Goal: Task Accomplishment & Management: Manage account settings

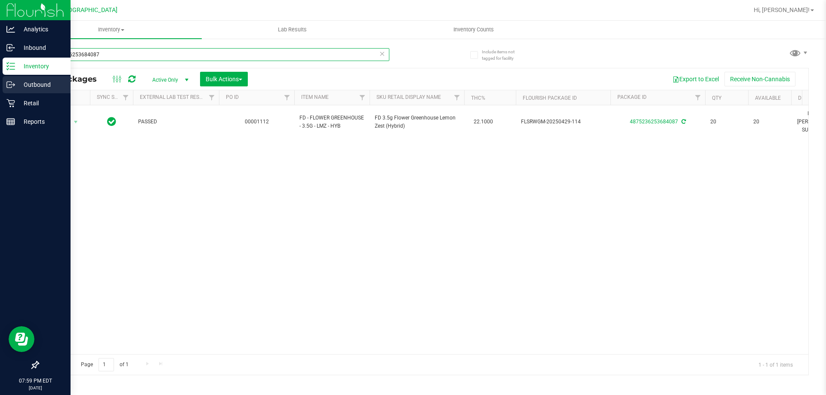
drag, startPoint x: 113, startPoint y: 56, endPoint x: 0, endPoint y: 93, distance: 118.4
click at [0, 93] on div "Analytics Inbound Inventory Outbound Retail Reports 07:59 PM EDT 08/22/2025 08/…" at bounding box center [413, 197] width 826 height 395
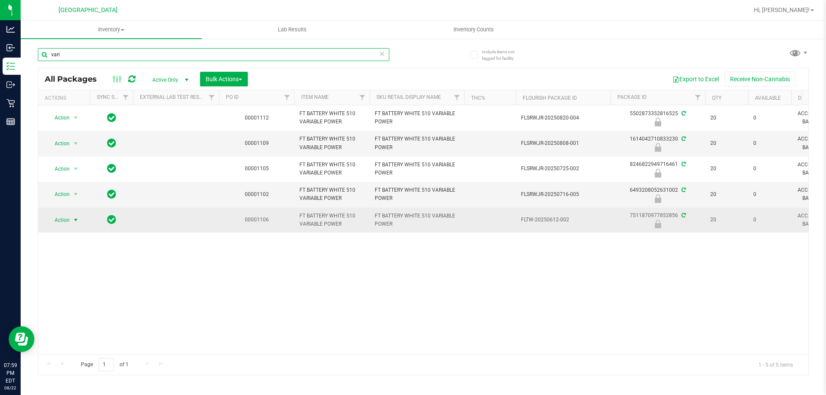
type input "vari"
click at [67, 218] on span "Action" at bounding box center [58, 220] width 23 height 12
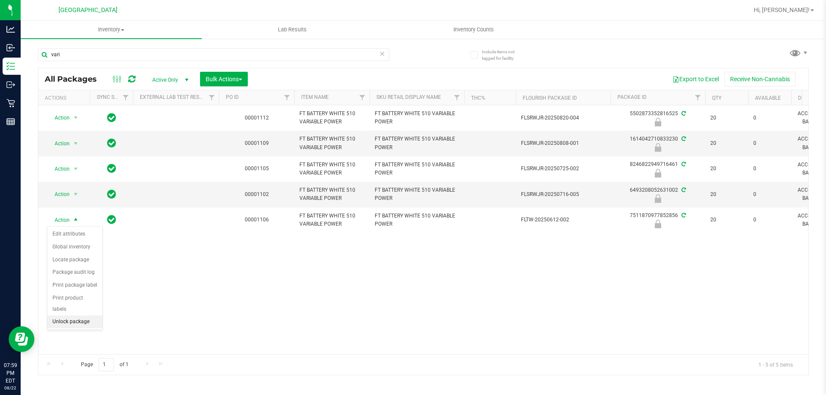
click at [71, 316] on li "Unlock package" at bounding box center [74, 322] width 55 height 13
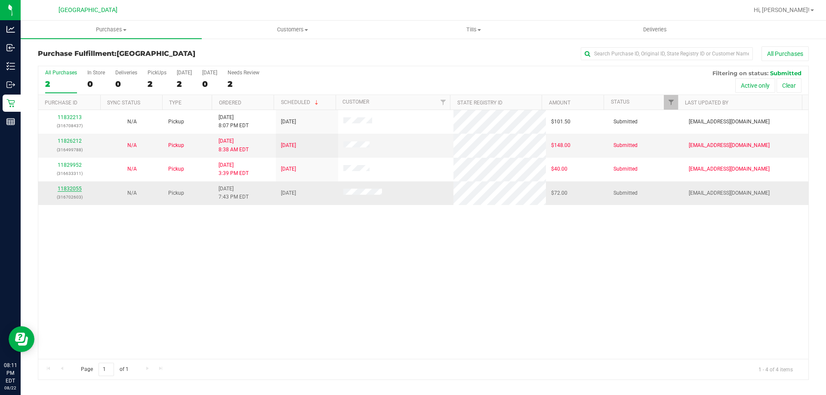
click at [72, 189] on link "11832055" at bounding box center [70, 189] width 24 height 6
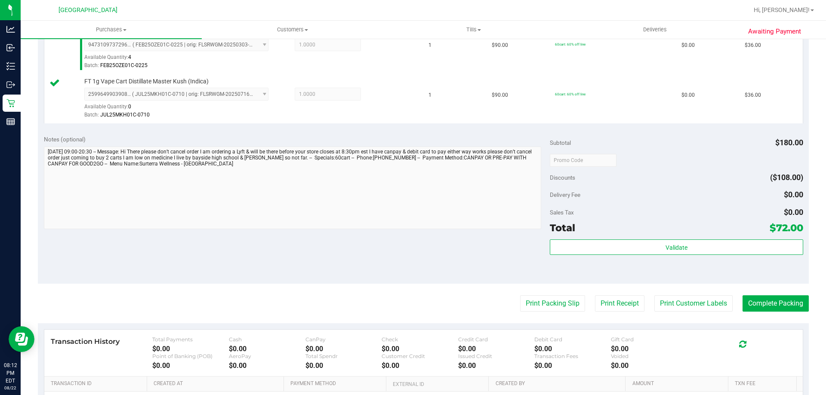
scroll to position [255, 0]
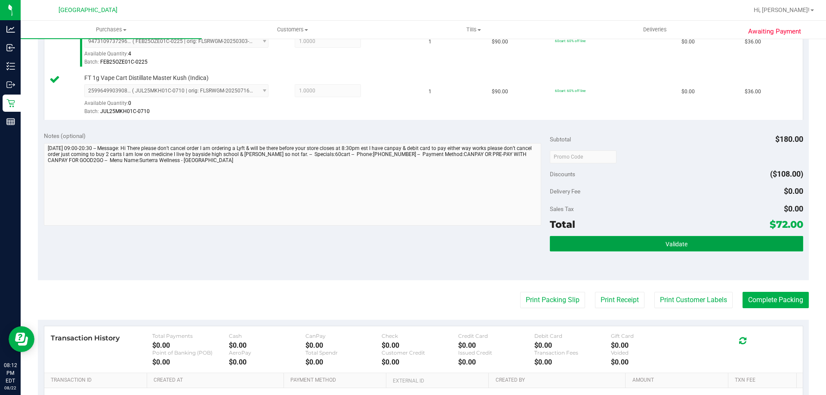
click at [663, 251] on button "Validate" at bounding box center [676, 243] width 253 height 15
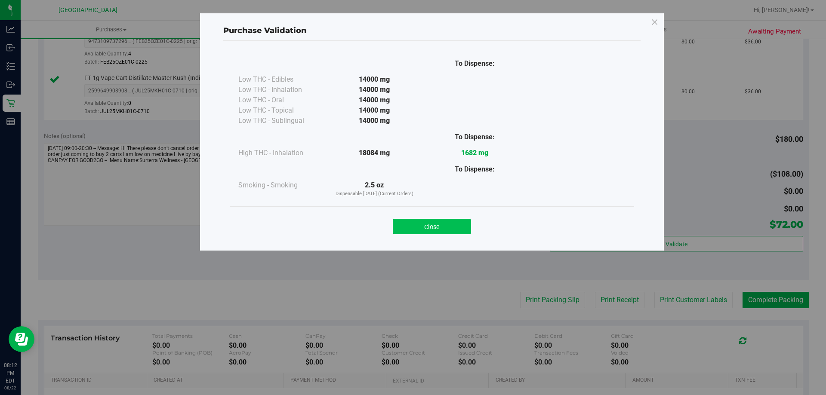
click at [441, 229] on button "Close" at bounding box center [432, 226] width 78 height 15
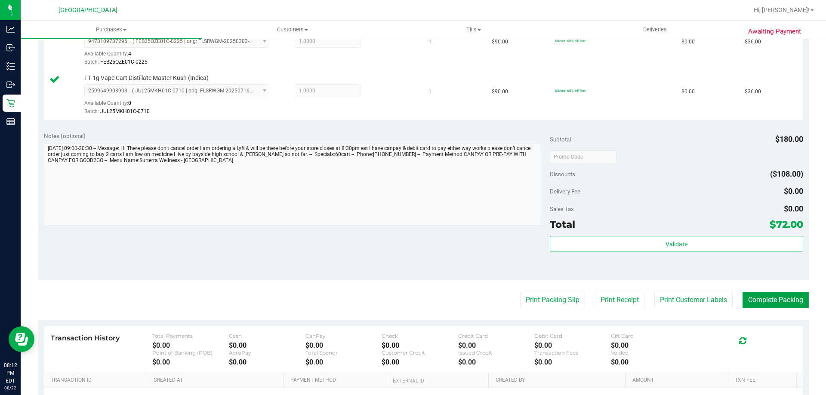
click at [761, 299] on button "Complete Packing" at bounding box center [775, 300] width 66 height 16
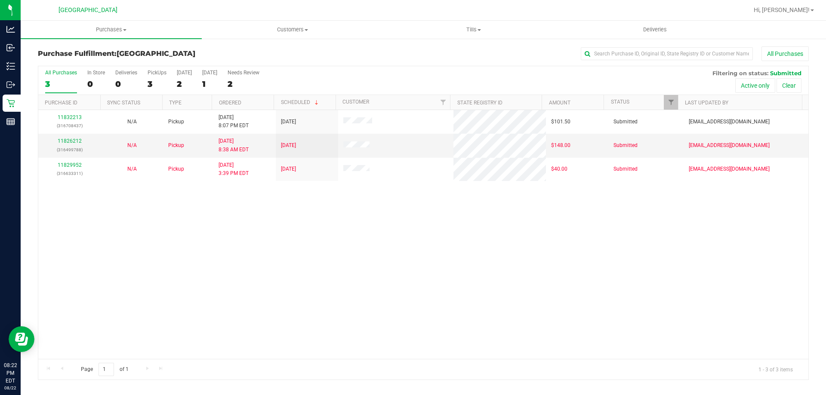
click at [189, 227] on div "11832213 (316708437) N/A Pickup [DATE] 8:07 PM EDT 8/23/2025 $101.50 Submitted …" at bounding box center [423, 234] width 770 height 249
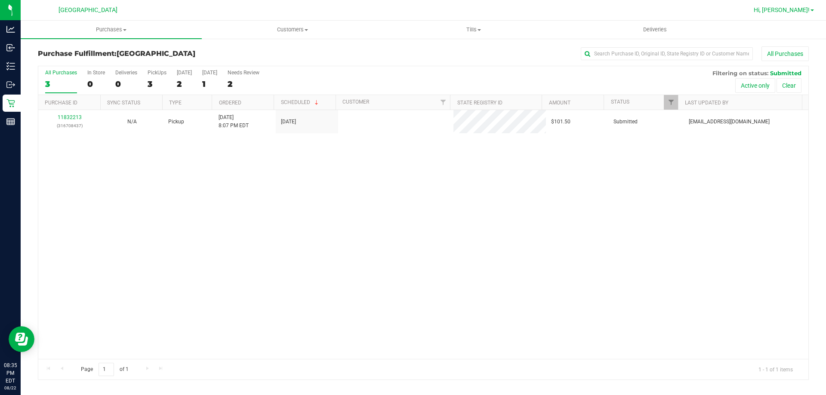
click at [797, 12] on span "Hi, [PERSON_NAME]!" at bounding box center [781, 9] width 56 height 7
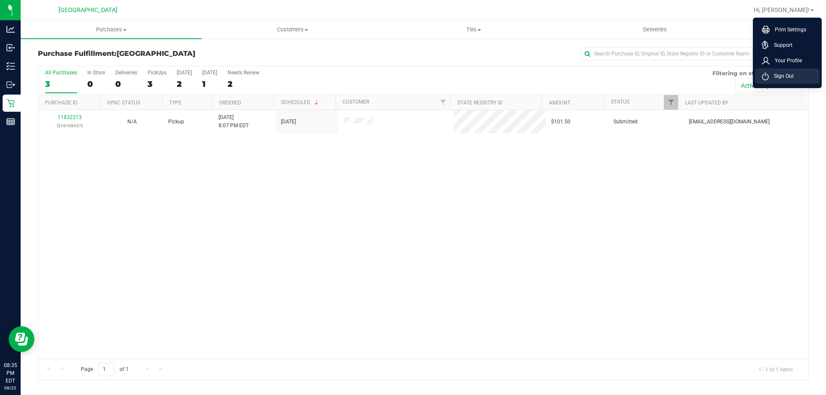
click at [783, 71] on li "Sign Out" at bounding box center [787, 75] width 64 height 15
